Goal: Task Accomplishment & Management: Manage account settings

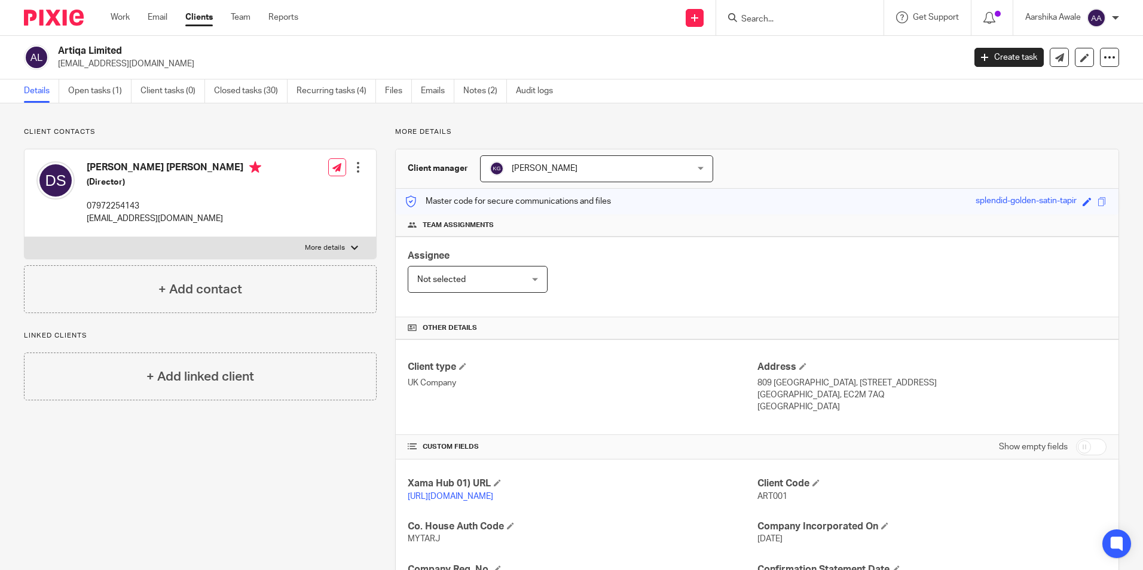
click at [377, 216] on div "More details Client manager Keshav Gautam Keshav Gautam Aarshika Awale Aayush N…" at bounding box center [748, 453] width 743 height 652
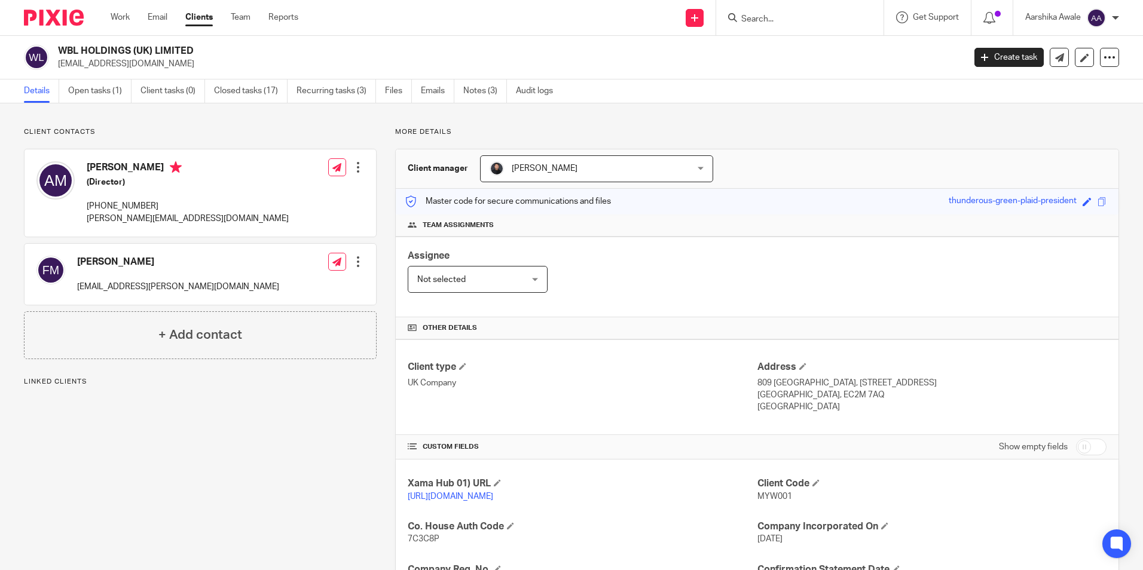
drag, startPoint x: 74, startPoint y: 259, endPoint x: 130, endPoint y: 257, distance: 56.2
click at [132, 260] on div "Fara Mohammad fara.mohammad@wblholdings.com" at bounding box center [157, 274] width 243 height 49
click at [41, 14] on img at bounding box center [54, 18] width 60 height 16
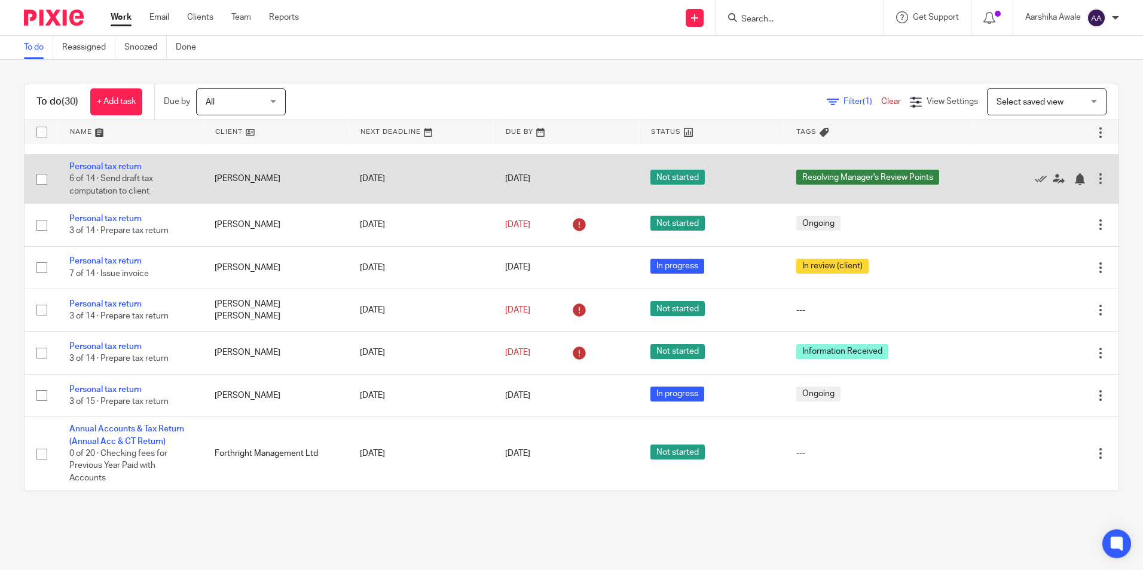
scroll to position [1317, 0]
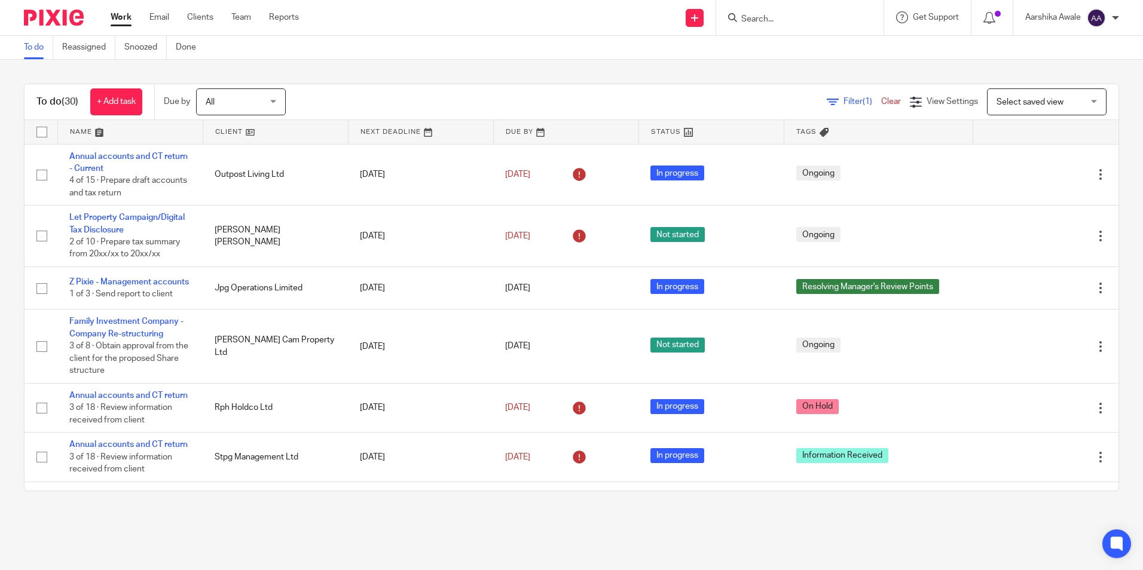
click at [402, 84] on div "To do (30) + Add task Due by All All Today Tomorrow This week Next week This mo…" at bounding box center [572, 102] width 1094 height 36
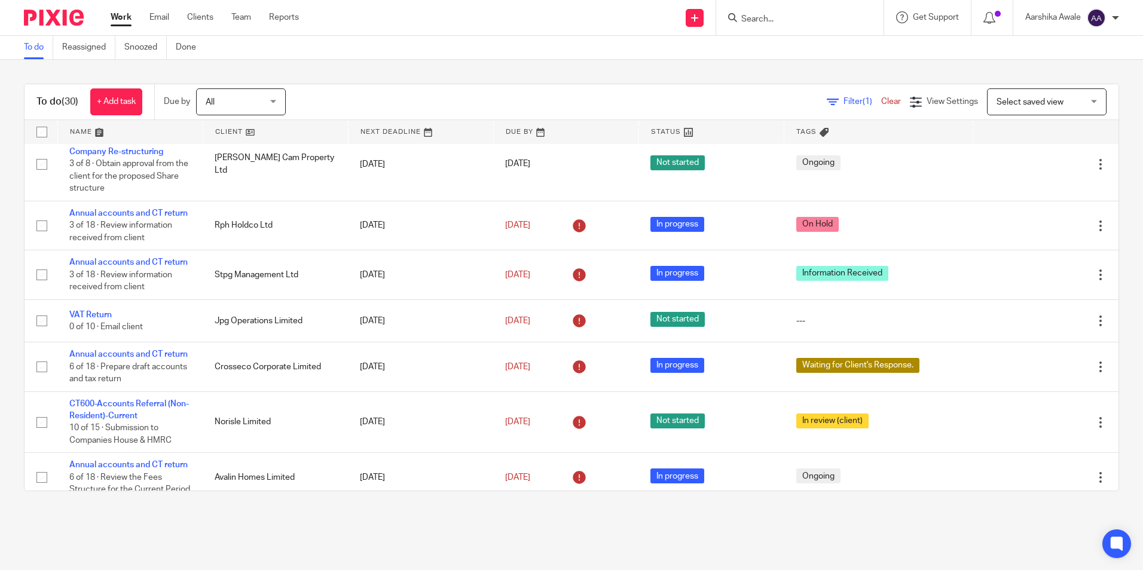
scroll to position [179, 0]
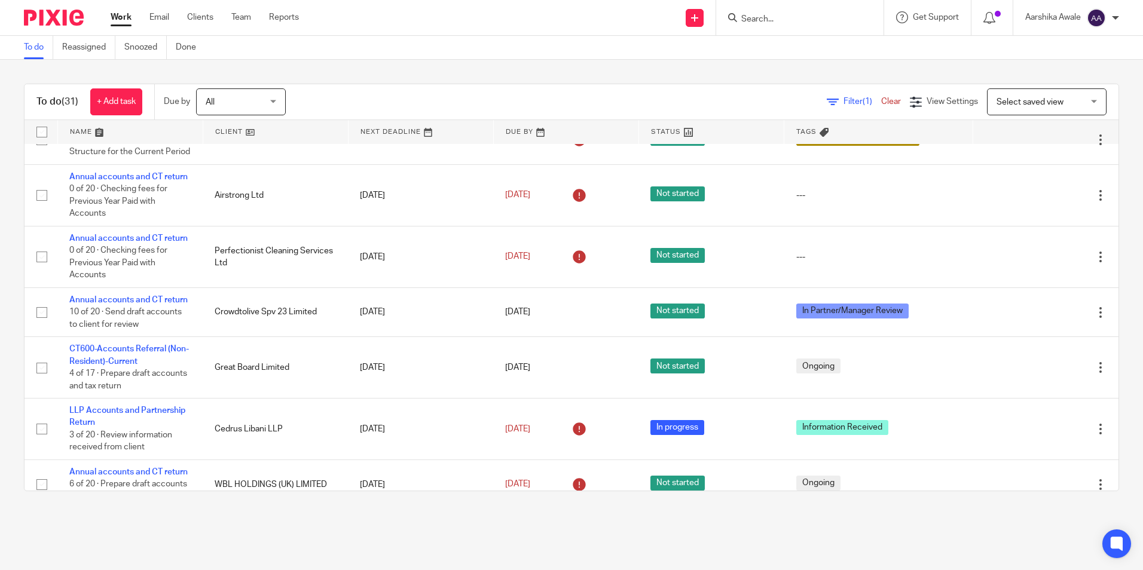
scroll to position [897, 0]
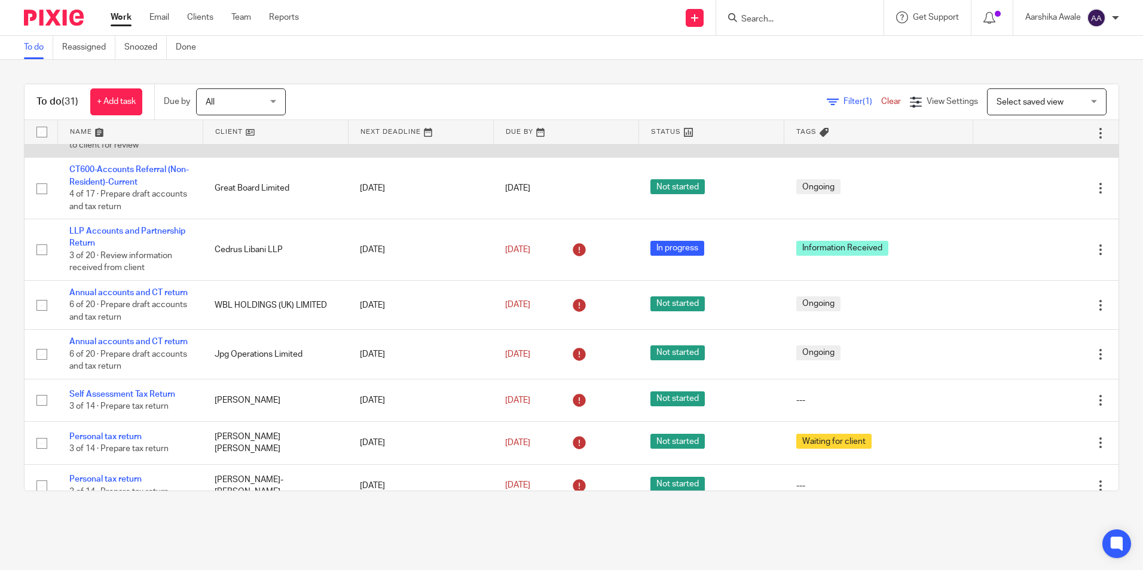
click at [80, 125] on link "Annual accounts and CT return" at bounding box center [128, 121] width 118 height 8
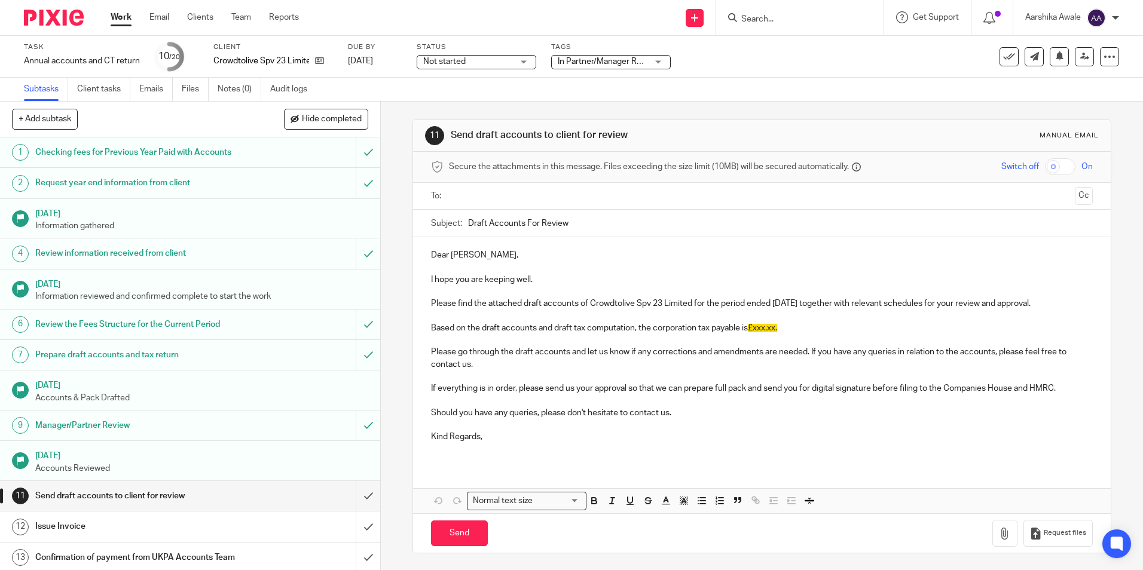
click at [607, 55] on div "In Partner/Manager Review" at bounding box center [611, 62] width 120 height 14
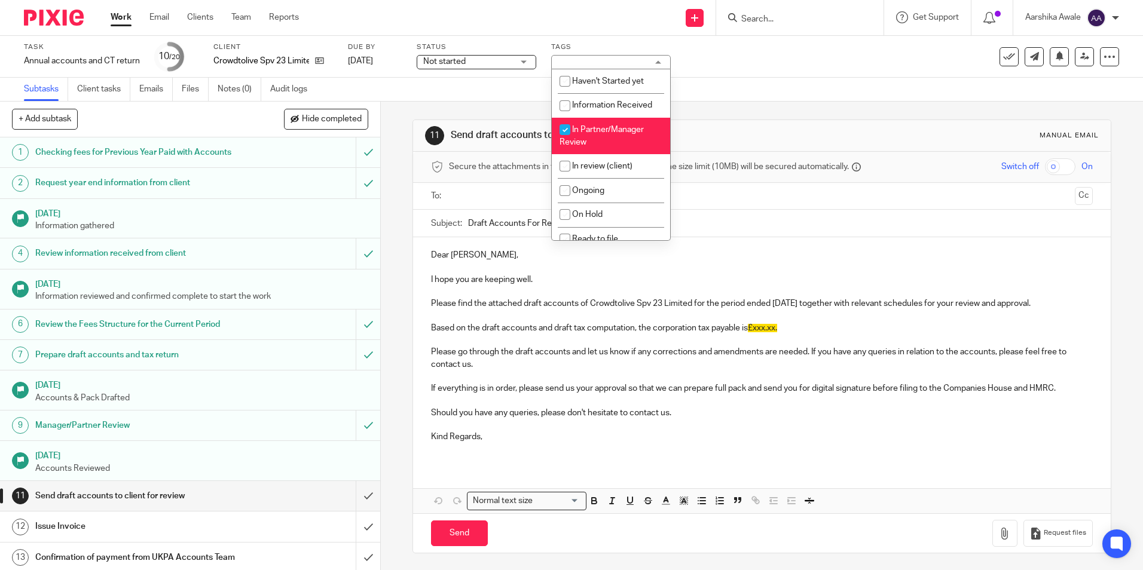
click at [608, 134] on li "In Partner/Manager Review" at bounding box center [611, 136] width 118 height 36
checkbox input "false"
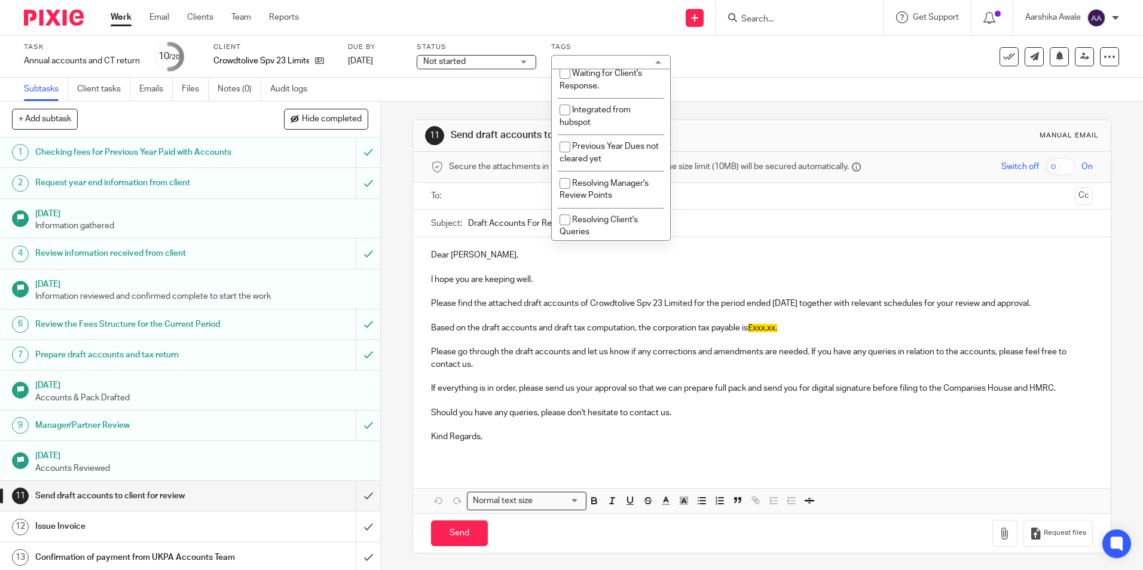
scroll to position [267, 0]
click at [604, 178] on span "Resolving Manager's Review Points" at bounding box center [604, 185] width 89 height 21
checkbox input "true"
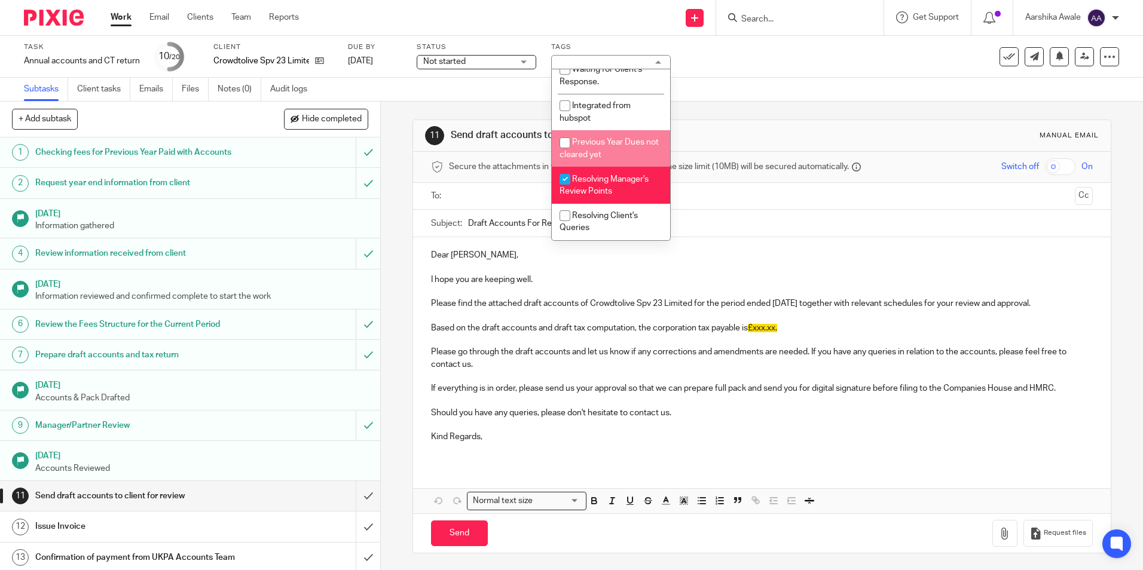
click at [735, 100] on div "Subtasks Client tasks Emails Files Notes (0) Audit logs" at bounding box center [571, 90] width 1143 height 24
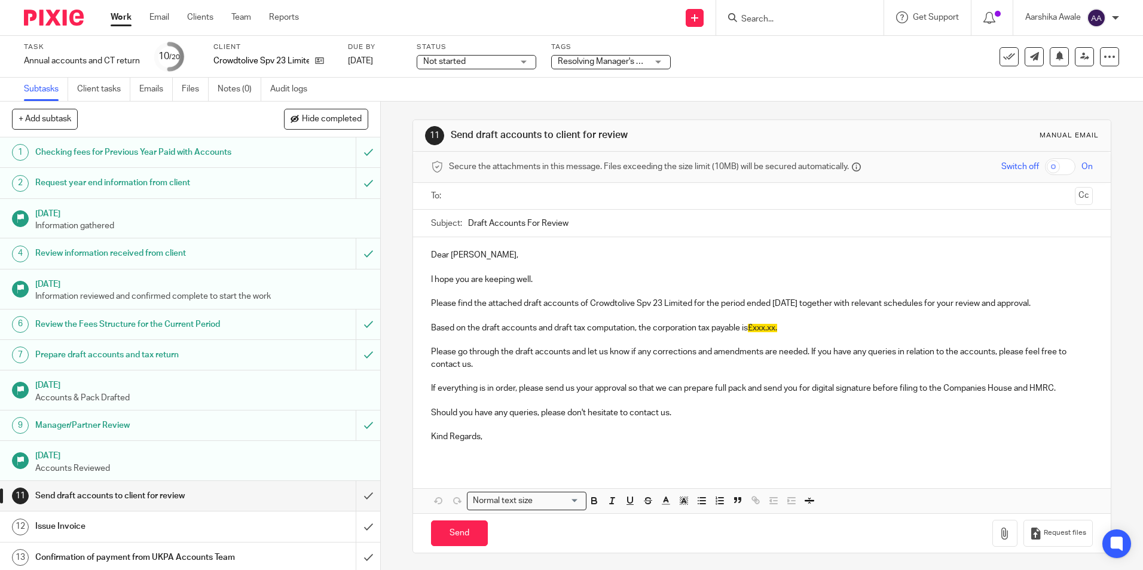
click at [38, 25] on img at bounding box center [54, 18] width 60 height 16
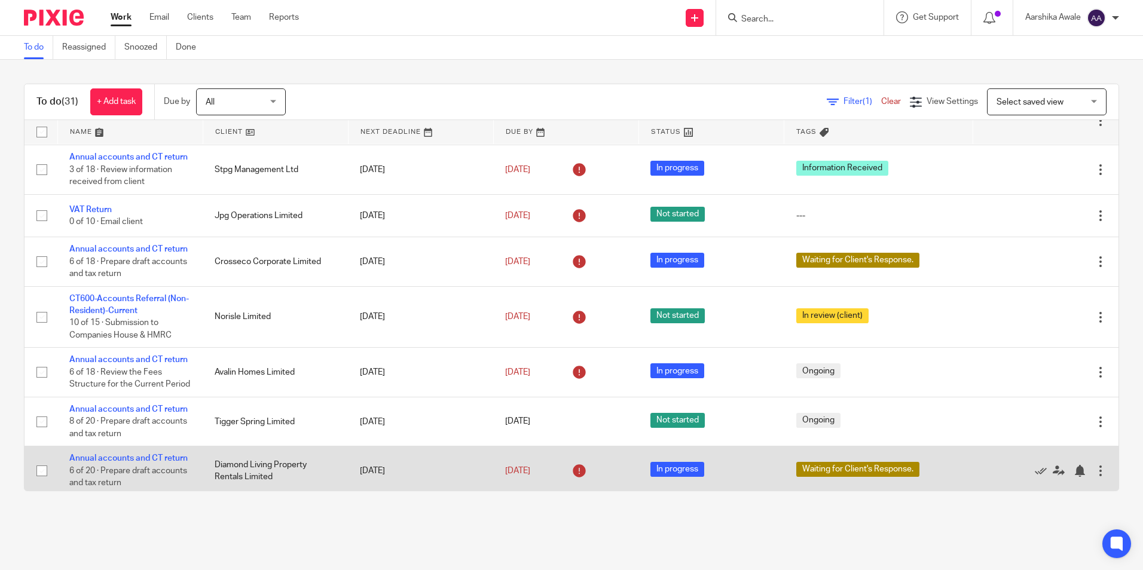
scroll to position [183, 0]
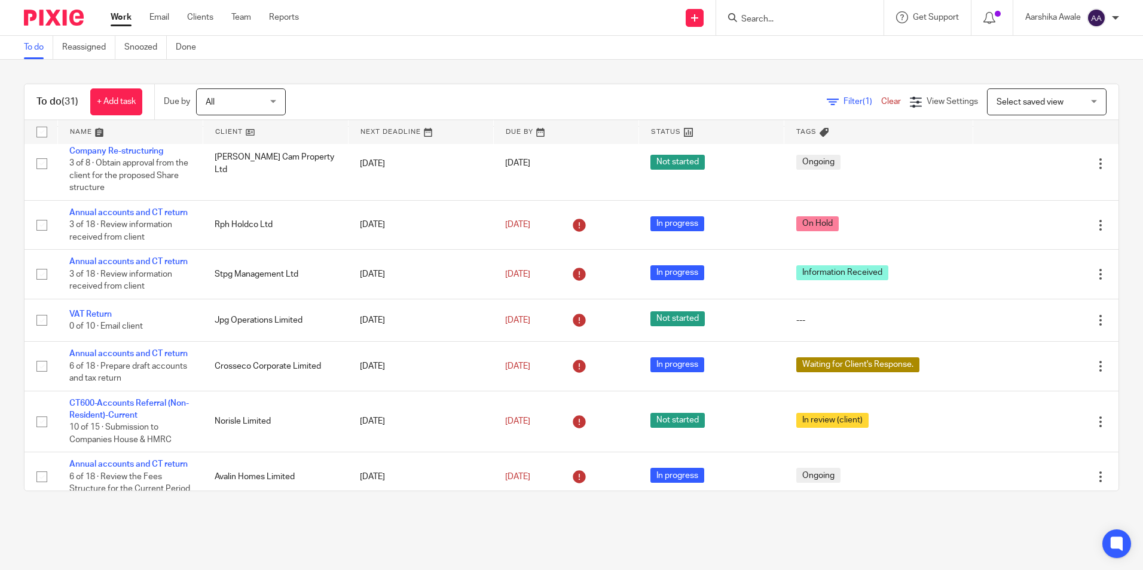
click at [105, 518] on main "To do Reassigned Snoozed Done To do (31) + Add task Due by All All Today Tomorr…" at bounding box center [571, 285] width 1143 height 570
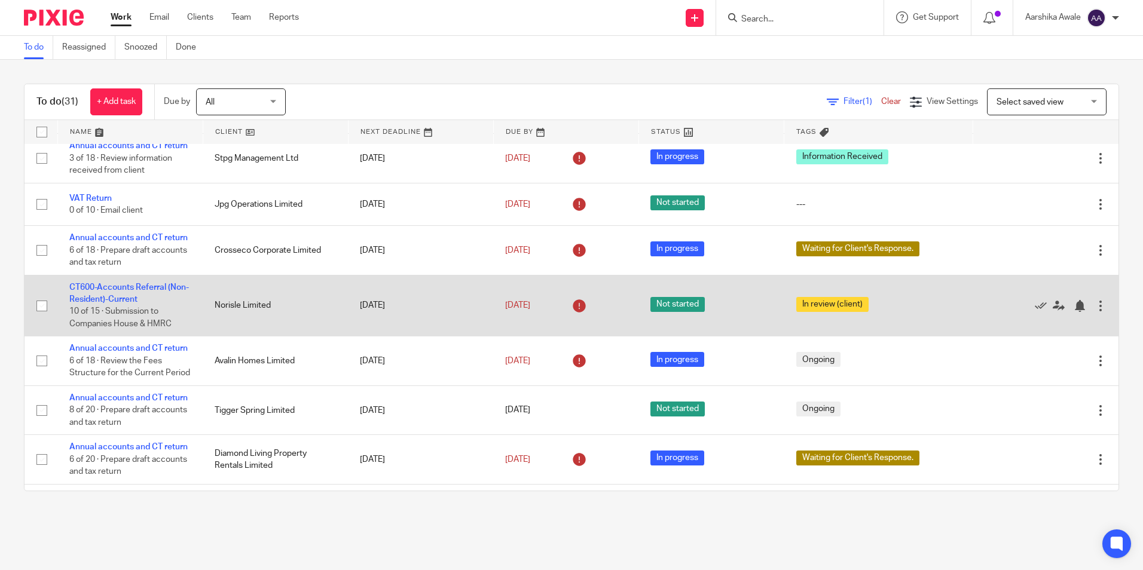
scroll to position [120, 0]
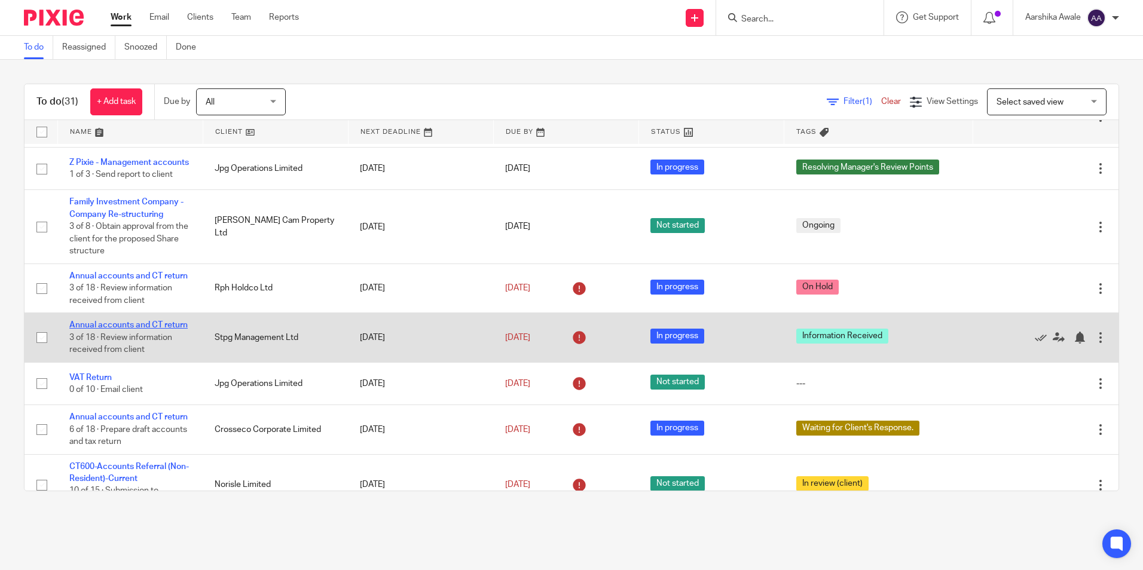
click at [97, 329] on link "Annual accounts and CT return" at bounding box center [128, 325] width 118 height 8
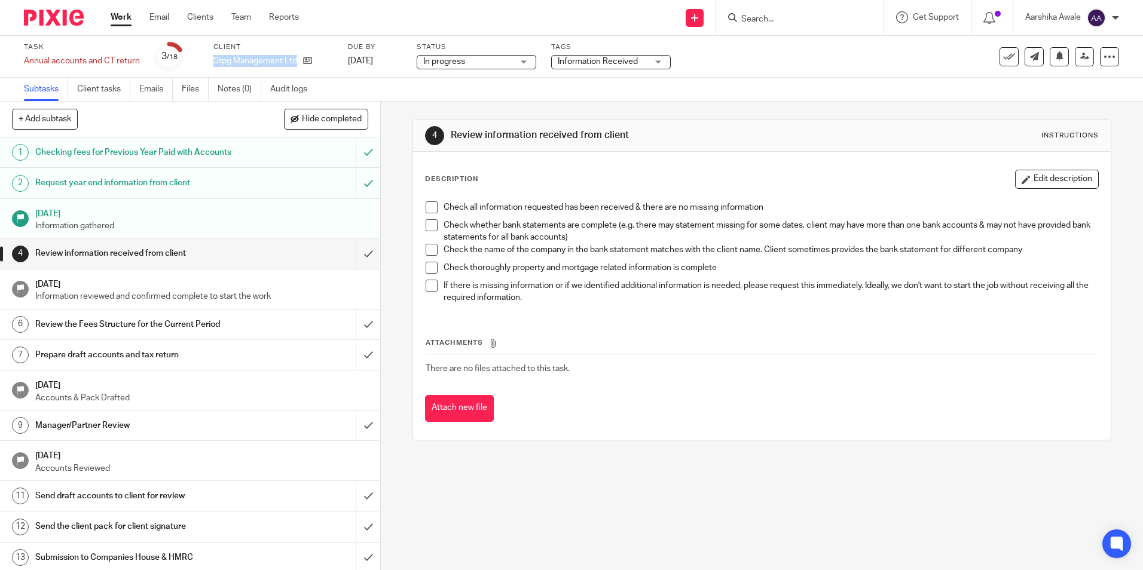
drag, startPoint x: 0, startPoint y: 0, endPoint x: 298, endPoint y: 54, distance: 303.2
click at [298, 54] on div "Client Stpg Management Ltd" at bounding box center [273, 56] width 120 height 29
copy div "Stpg Management Ltd"
click at [307, 60] on icon at bounding box center [307, 60] width 9 height 9
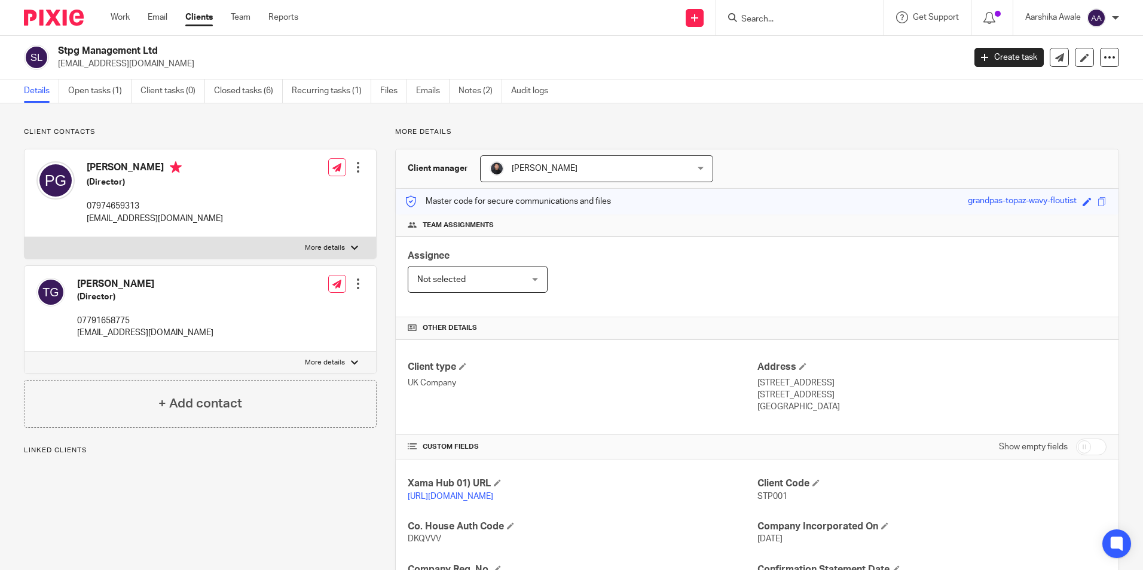
drag, startPoint x: 56, startPoint y: 60, endPoint x: 172, endPoint y: 60, distance: 115.4
click at [172, 60] on div "Stpg Management Ltd [EMAIL_ADDRESS][DOMAIN_NAME]" at bounding box center [490, 57] width 933 height 25
copy p "[EMAIL_ADDRESS][DOMAIN_NAME]"
drag, startPoint x: 90, startPoint y: 205, endPoint x: 124, endPoint y: 203, distance: 34.7
click at [124, 203] on p "07974659313" at bounding box center [155, 206] width 136 height 12
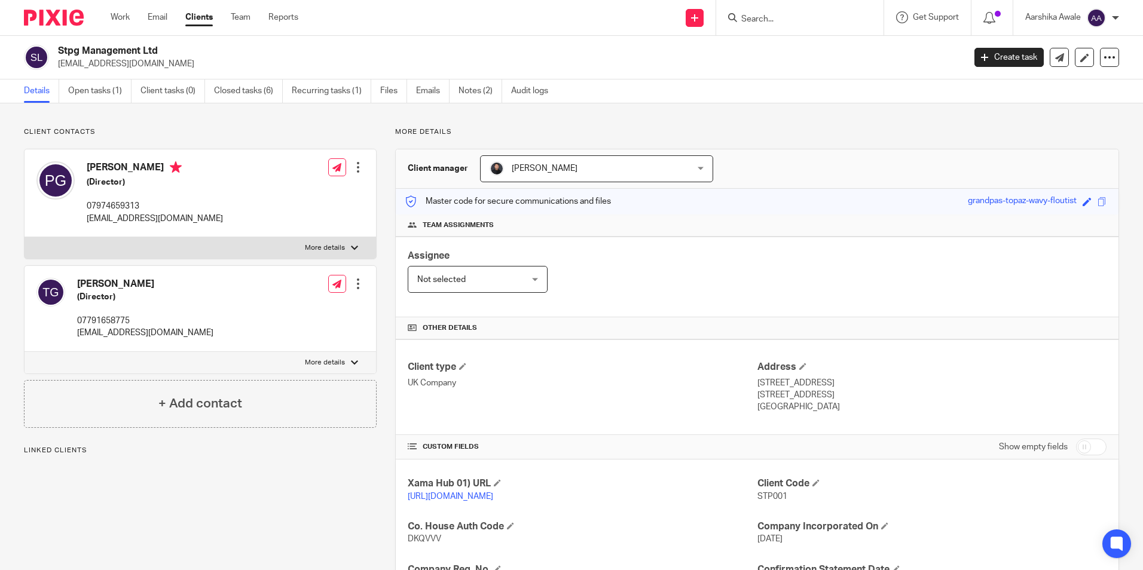
drag, startPoint x: 124, startPoint y: 203, endPoint x: 87, endPoint y: 205, distance: 37.7
click at [87, 205] on p "07974659313" at bounding box center [155, 206] width 136 height 12
drag, startPoint x: 87, startPoint y: 205, endPoint x: 150, endPoint y: 210, distance: 63.6
click at [150, 210] on p "07974659313" at bounding box center [155, 206] width 136 height 12
copy div "07974659313"
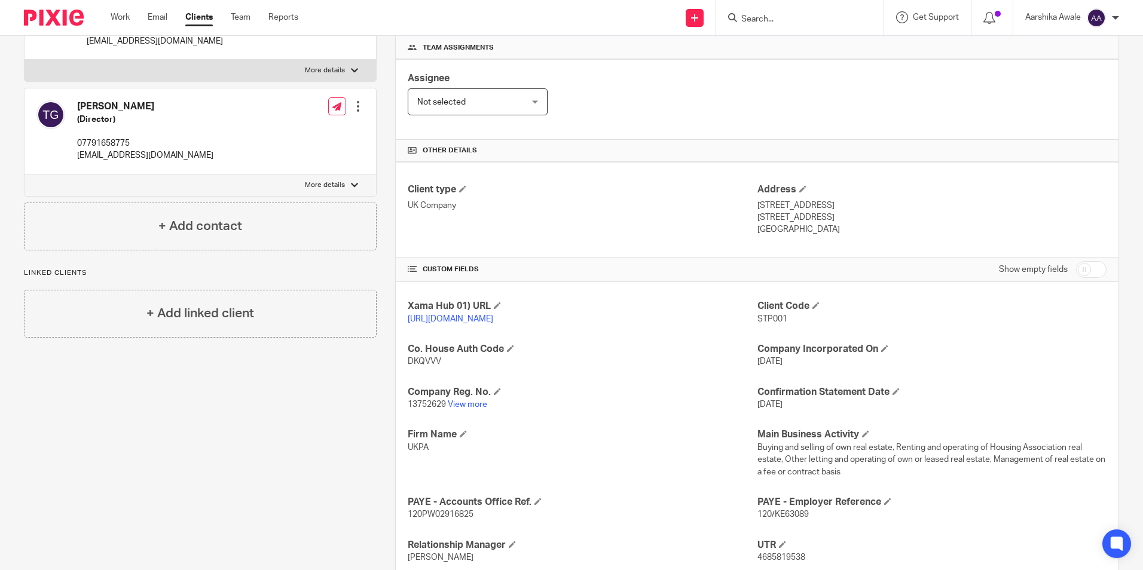
scroll to position [179, 0]
click at [460, 407] on link "View more" at bounding box center [467, 403] width 39 height 8
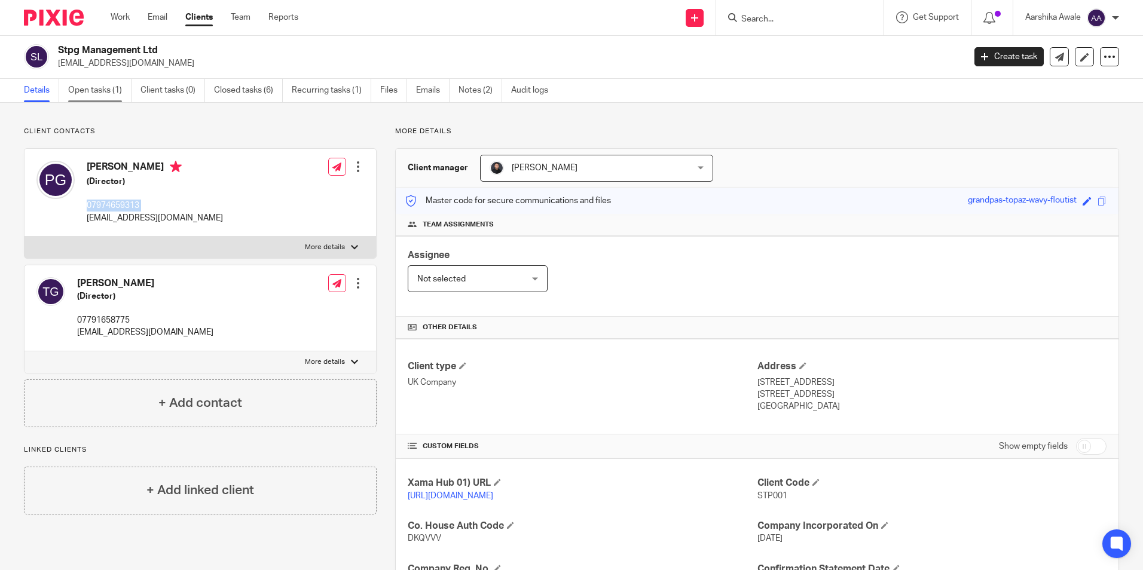
scroll to position [0, 0]
click at [83, 93] on link "Open tasks (1)" at bounding box center [99, 91] width 63 height 23
